Goal: Information Seeking & Learning: Learn about a topic

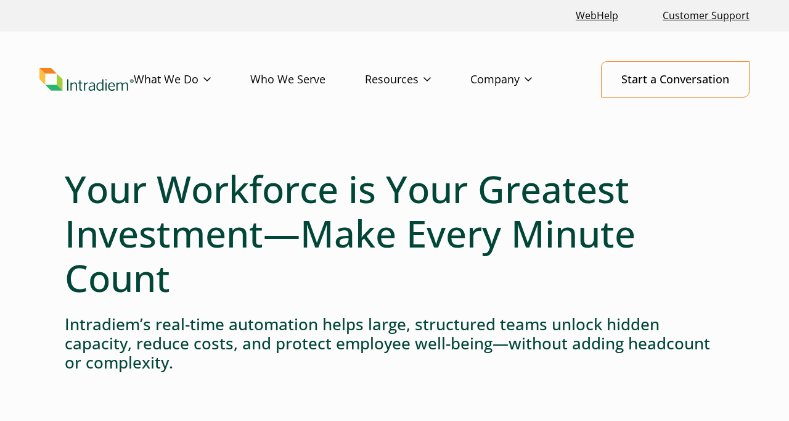
click at [373, 243] on h1 "Your Workforce is Your Greatest Investment—Make Every Minute Count" at bounding box center [395, 232] width 660 height 133
click at [372, 244] on h1 "Your Workforce is Your Greatest Investment—Make Every Minute Count" at bounding box center [395, 232] width 660 height 133
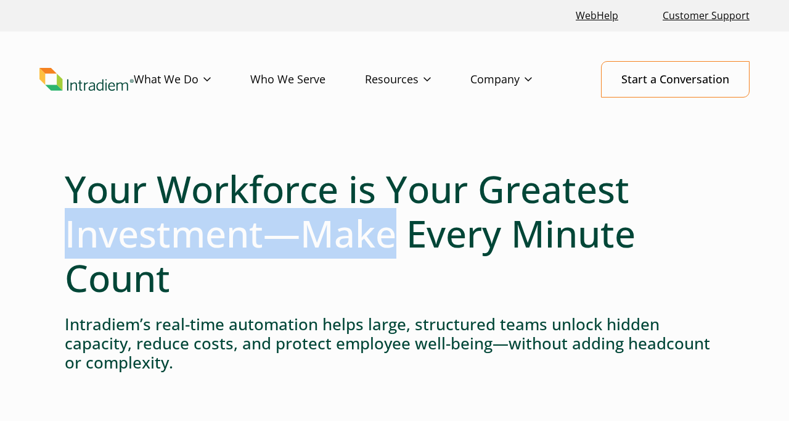
click at [371, 245] on h1 "Your Workforce is Your Greatest Investment—Make Every Minute Count" at bounding box center [395, 232] width 660 height 133
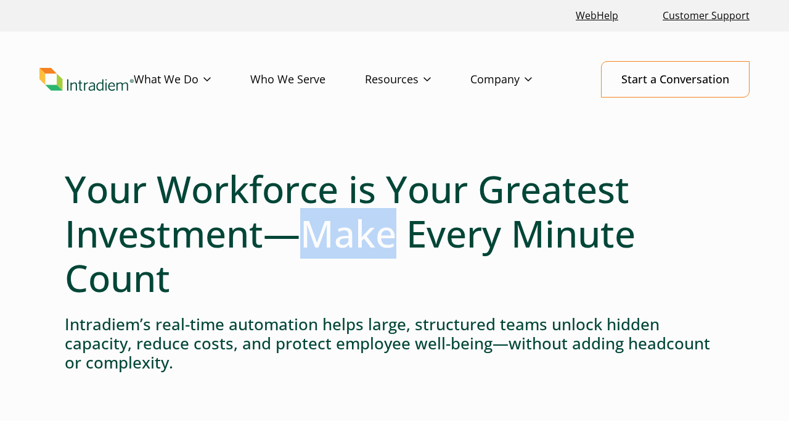
click at [371, 245] on h1 "Your Workforce is Your Greatest Investment—Make Every Minute Count" at bounding box center [395, 232] width 660 height 133
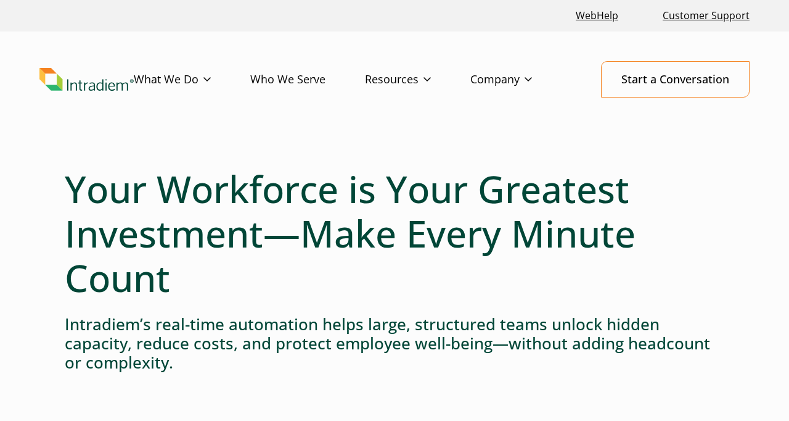
click at [386, 245] on h1 "Your Workforce is Your Greatest Investment—Make Every Minute Count" at bounding box center [395, 232] width 660 height 133
click at [377, 242] on h1 "Your Workforce is Your Greatest Investment—Make Every Minute Count" at bounding box center [395, 232] width 660 height 133
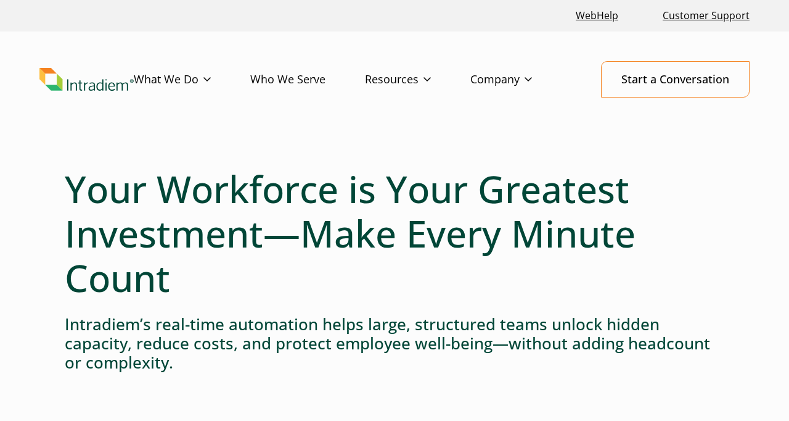
click at [377, 242] on h1 "Your Workforce is Your Greatest Investment—Make Every Minute Count" at bounding box center [395, 232] width 660 height 133
click at [377, 241] on h1 "Your Workforce is Your Greatest Investment—Make Every Minute Count" at bounding box center [395, 232] width 660 height 133
click at [376, 243] on h1 "Your Workforce is Your Greatest Investment—Make Every Minute Count" at bounding box center [395, 232] width 660 height 133
click at [376, 244] on h1 "Your Workforce is Your Greatest Investment—Make Every Minute Count" at bounding box center [395, 232] width 660 height 133
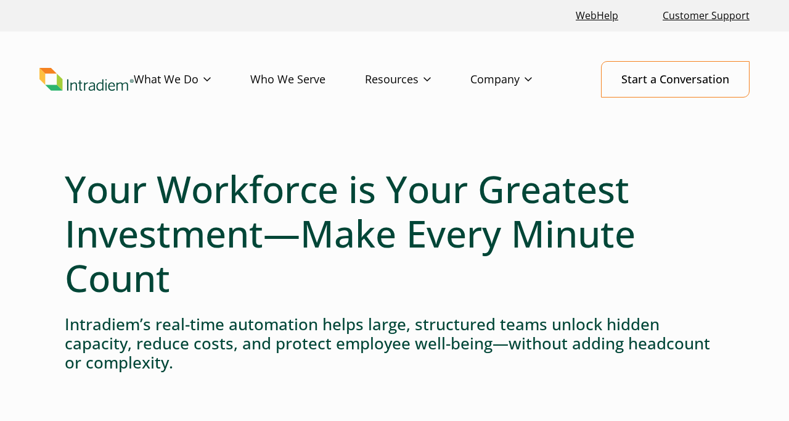
click at [374, 245] on h1 "Your Workforce is Your Greatest Investment—Make Every Minute Count" at bounding box center [395, 232] width 660 height 133
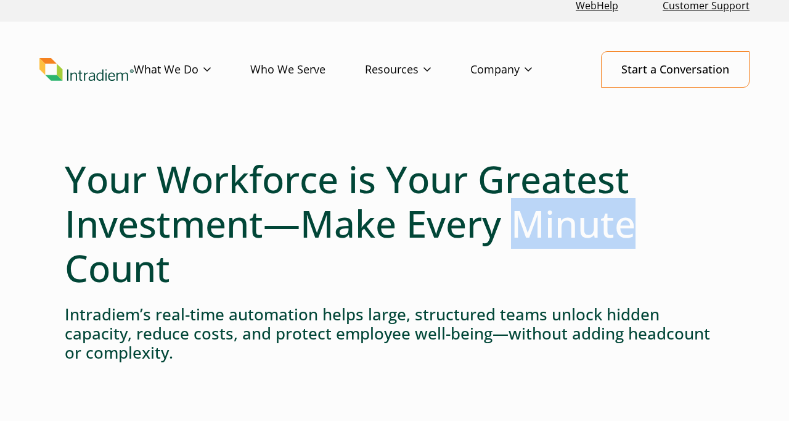
scroll to position [16, 0]
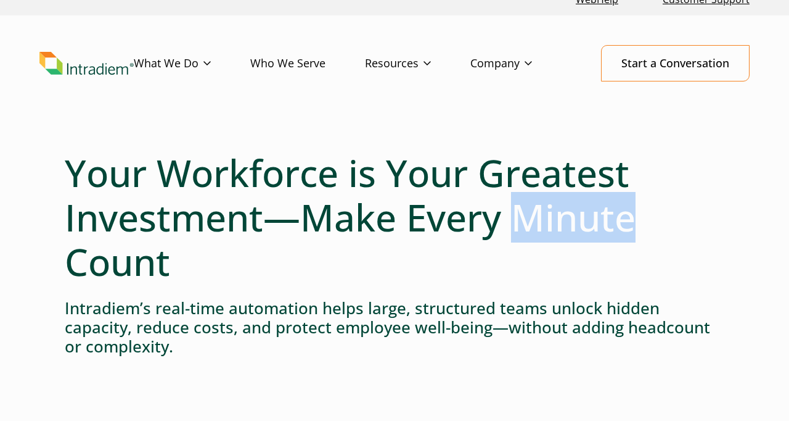
click at [374, 245] on h1 "Your Workforce is Your Greatest Investment—Make Every Minute Count" at bounding box center [395, 216] width 660 height 133
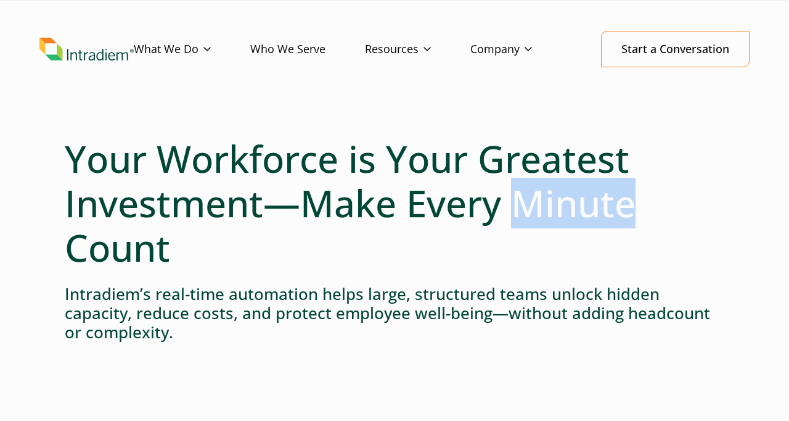
scroll to position [31, 0]
